Goal: Contribute content: Add original content to the website for others to see

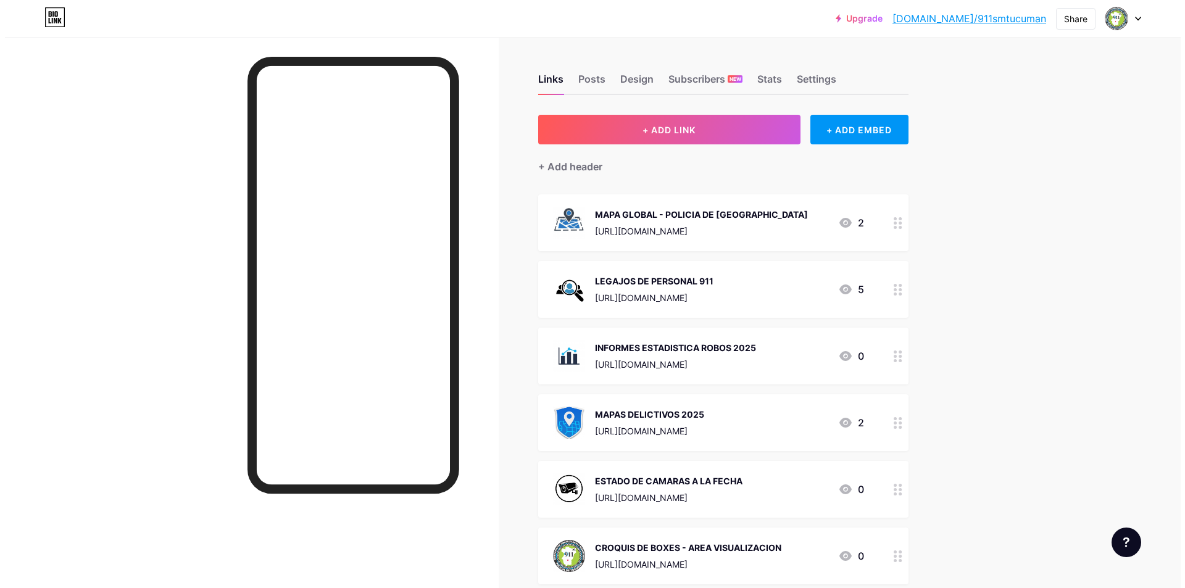
scroll to position [185, 0]
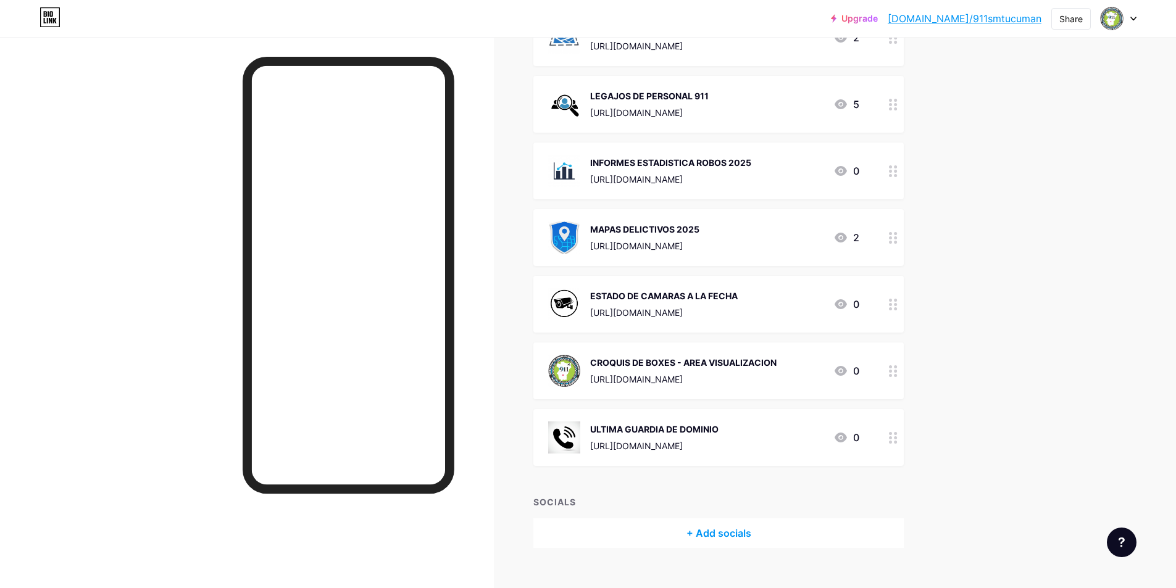
click at [701, 454] on div "ULTIMA GUARDIA DE DOMINIO [URL][DOMAIN_NAME] 0" at bounding box center [718, 437] width 370 height 57
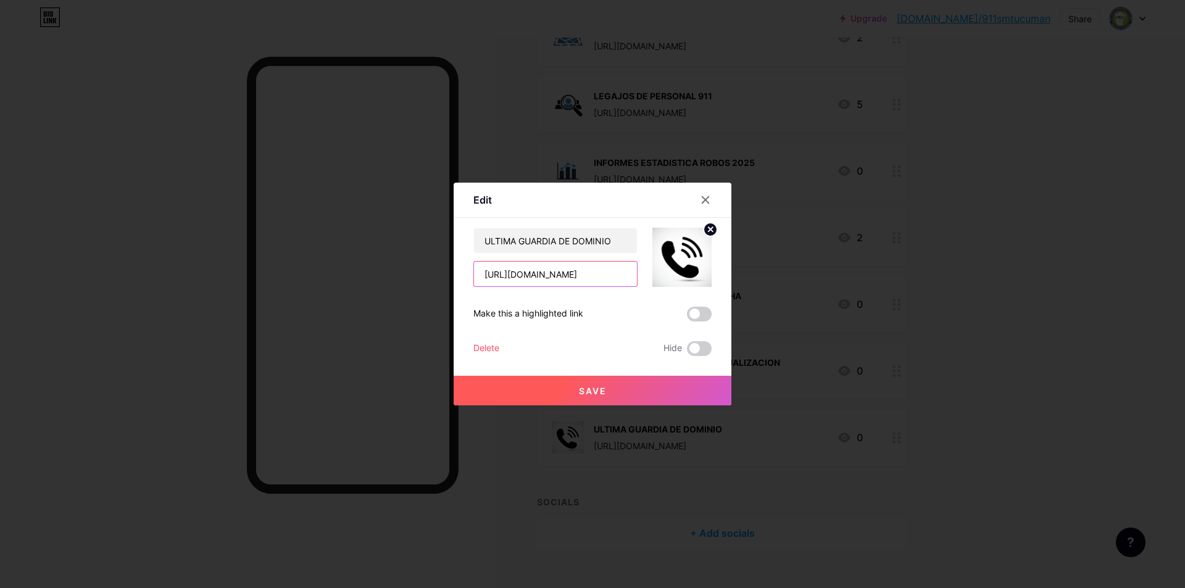
click at [547, 278] on input "[URL][DOMAIN_NAME]" at bounding box center [555, 274] width 163 height 25
paste input "p0OgRABu5YMeMOyxng7o1_hnmYTsphMM"
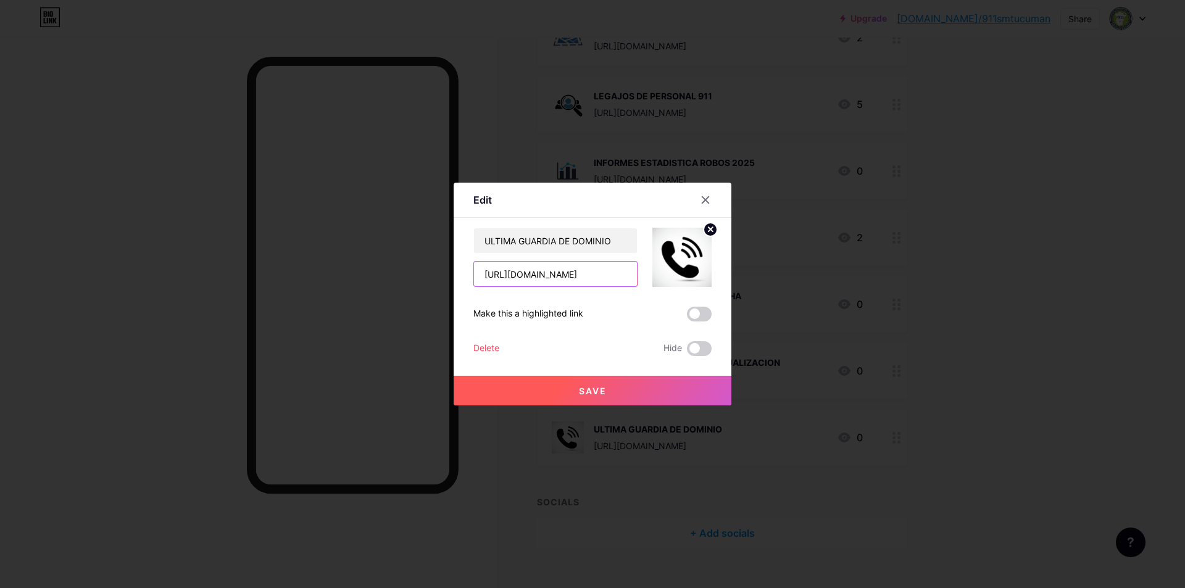
click at [598, 268] on input "[URL][DOMAIN_NAME]" at bounding box center [555, 274] width 163 height 25
drag, startPoint x: 598, startPoint y: 268, endPoint x: 320, endPoint y: 272, distance: 278.4
click at [320, 272] on div "Edit Content YouTube Play YouTube video without leaving your page. ADD Vimeo Pl…" at bounding box center [592, 294] width 1185 height 588
type input "[URL][DOMAIN_NAME]"
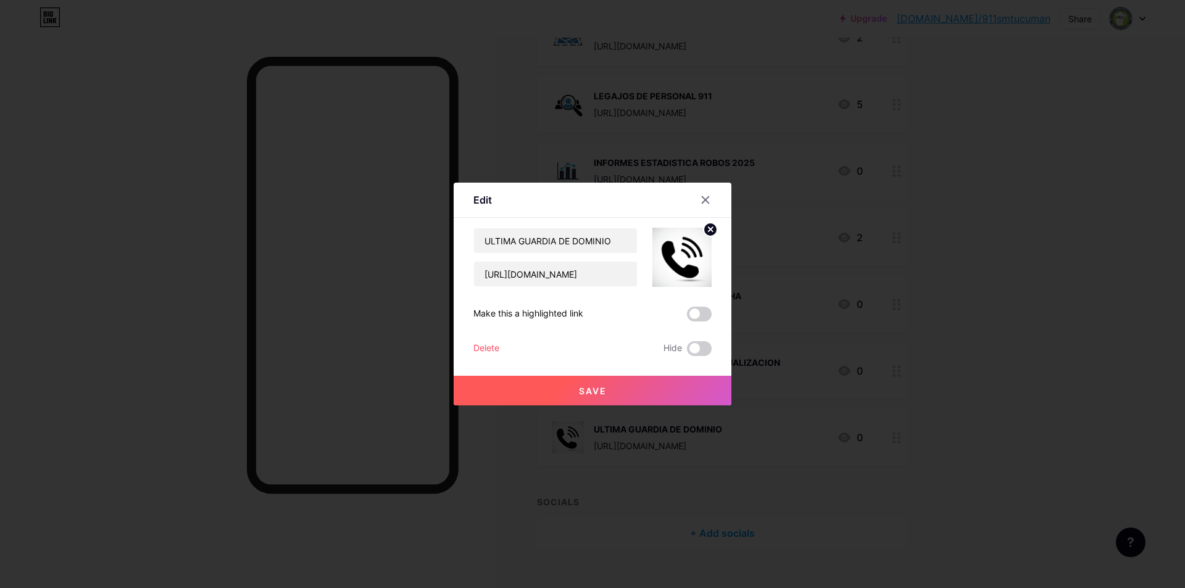
click at [601, 396] on span "Save" at bounding box center [593, 391] width 28 height 10
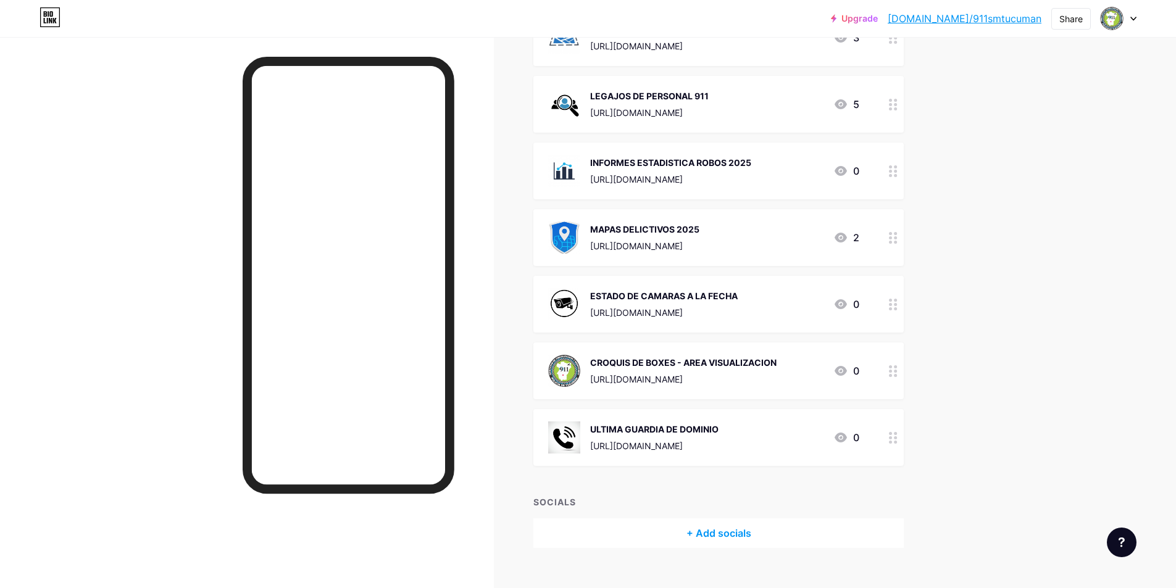
click at [681, 306] on div "[URL][DOMAIN_NAME]" at bounding box center [664, 312] width 148 height 13
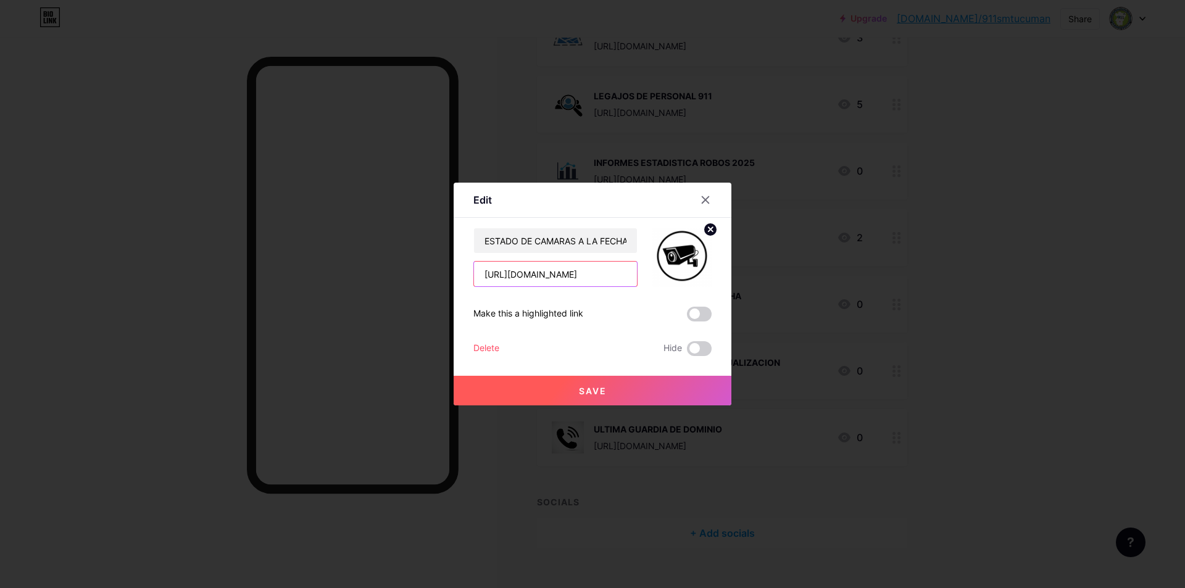
click at [581, 276] on input "[URL][DOMAIN_NAME]" at bounding box center [555, 274] width 163 height 25
paste input "vr31QOoh1BV09a_leUYLT_1sOyOl16Jt"
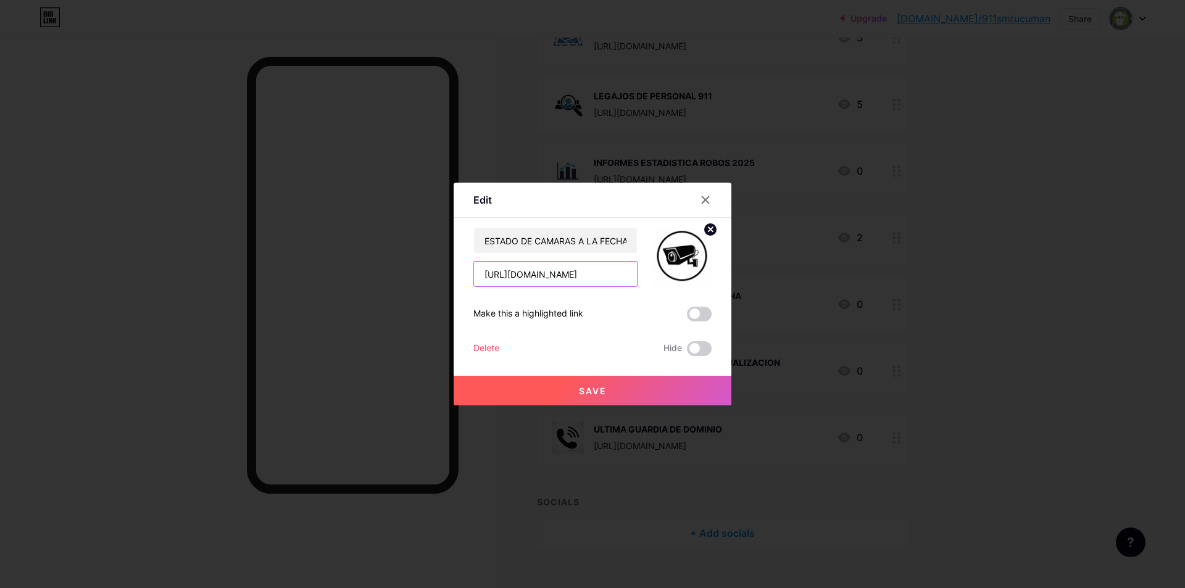
type input "[URL][DOMAIN_NAME]"
click at [607, 397] on button "Save" at bounding box center [593, 391] width 278 height 30
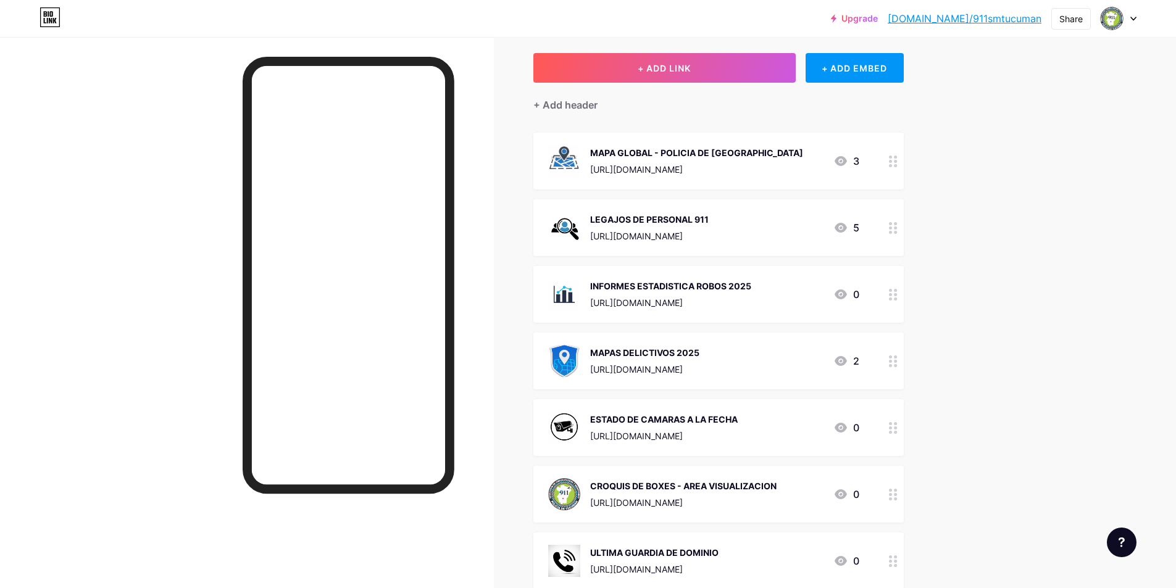
scroll to position [0, 0]
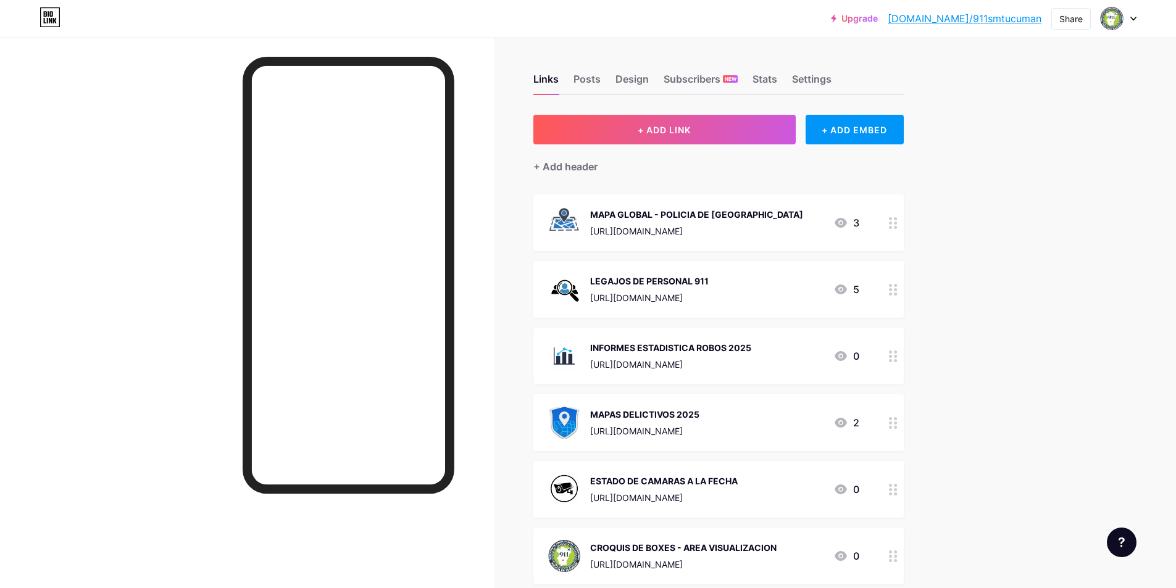
click at [694, 402] on div "MAPAS DELICTIVOS 2025 [URL][DOMAIN_NAME] 2" at bounding box center [718, 422] width 370 height 57
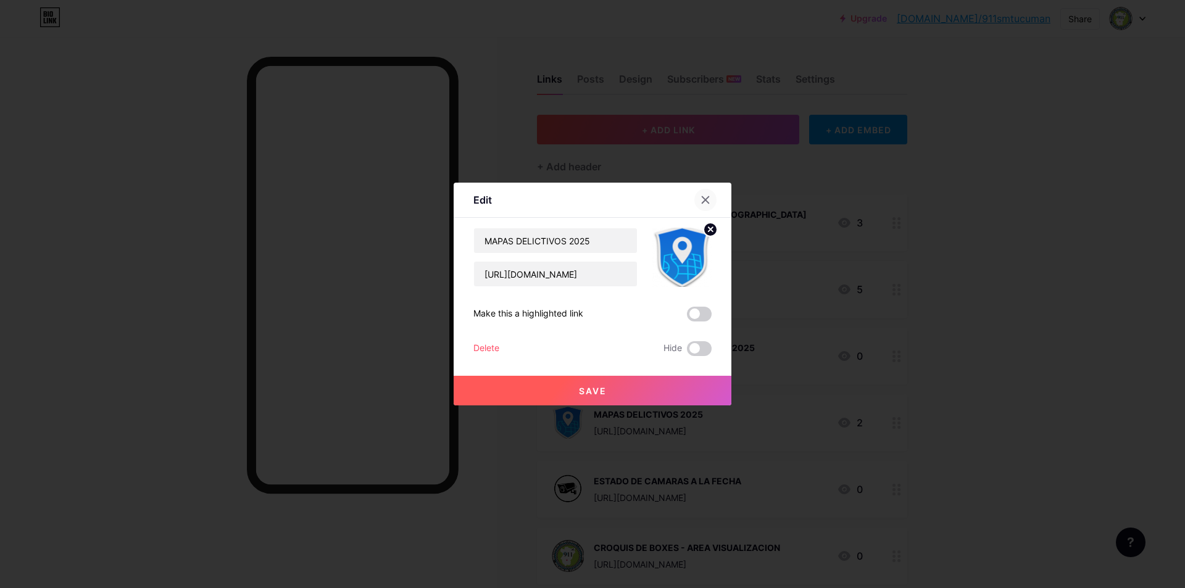
click at [704, 199] on icon at bounding box center [706, 200] width 10 height 10
